Goal: Task Accomplishment & Management: Manage account settings

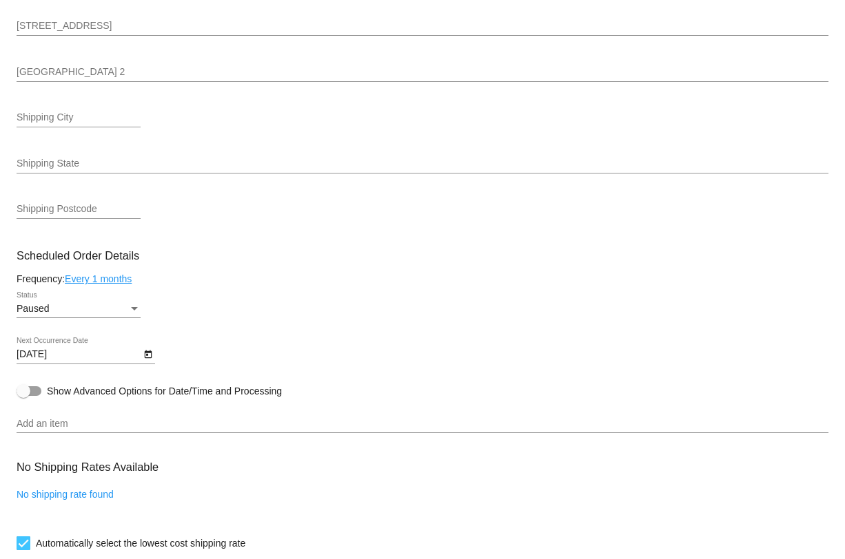
scroll to position [457, 0]
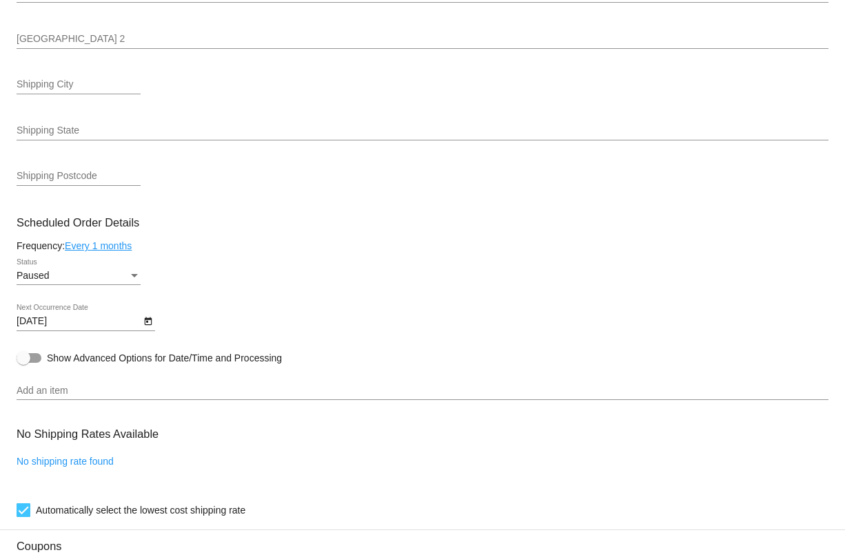
click at [143, 397] on input "Add an item" at bounding box center [423, 391] width 812 height 11
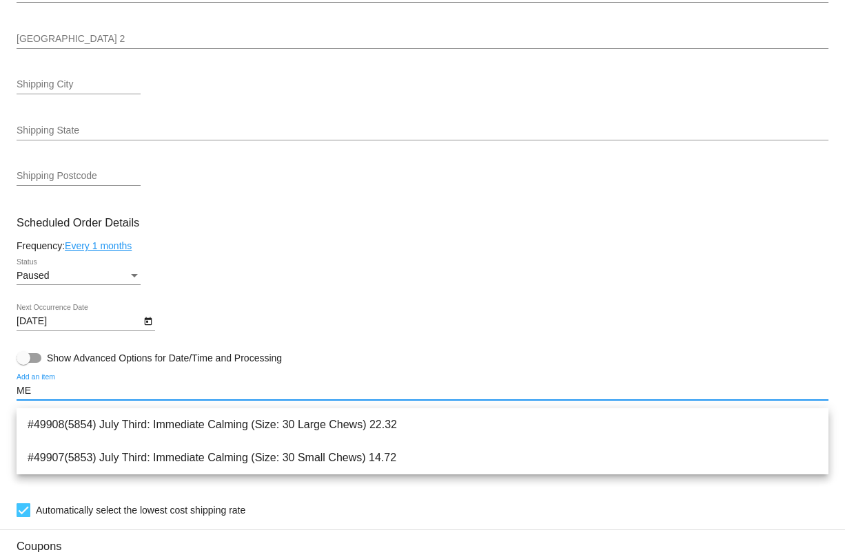
type input "M"
